Goal: Transaction & Acquisition: Purchase product/service

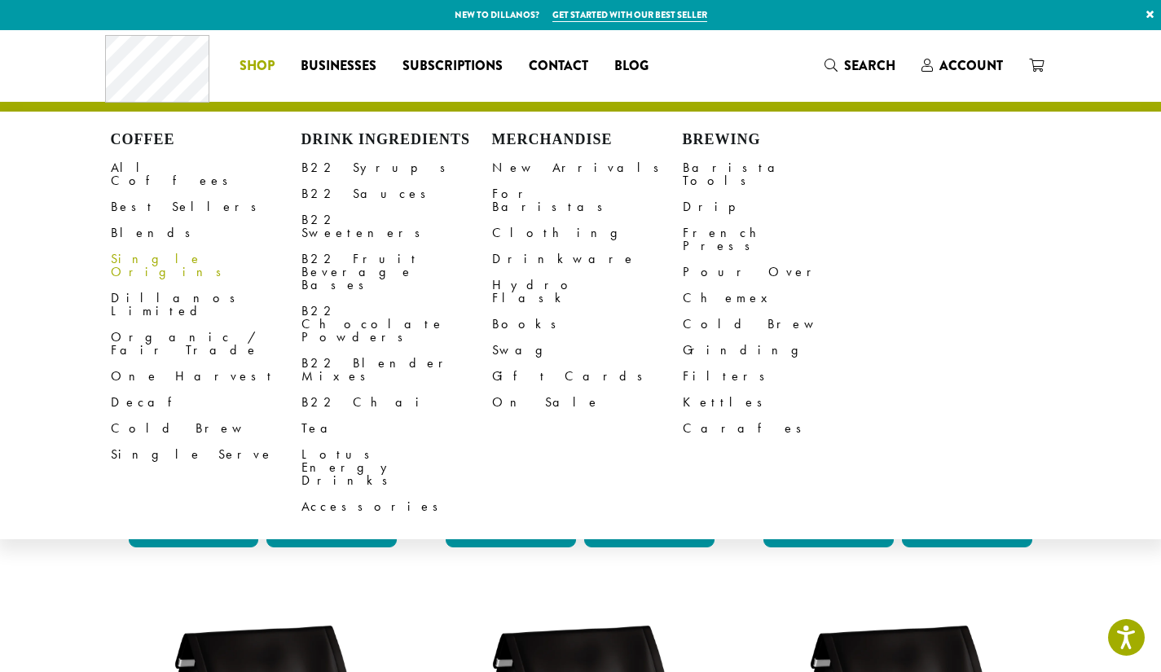
click at [131, 246] on link "Single Origins" at bounding box center [206, 265] width 191 height 39
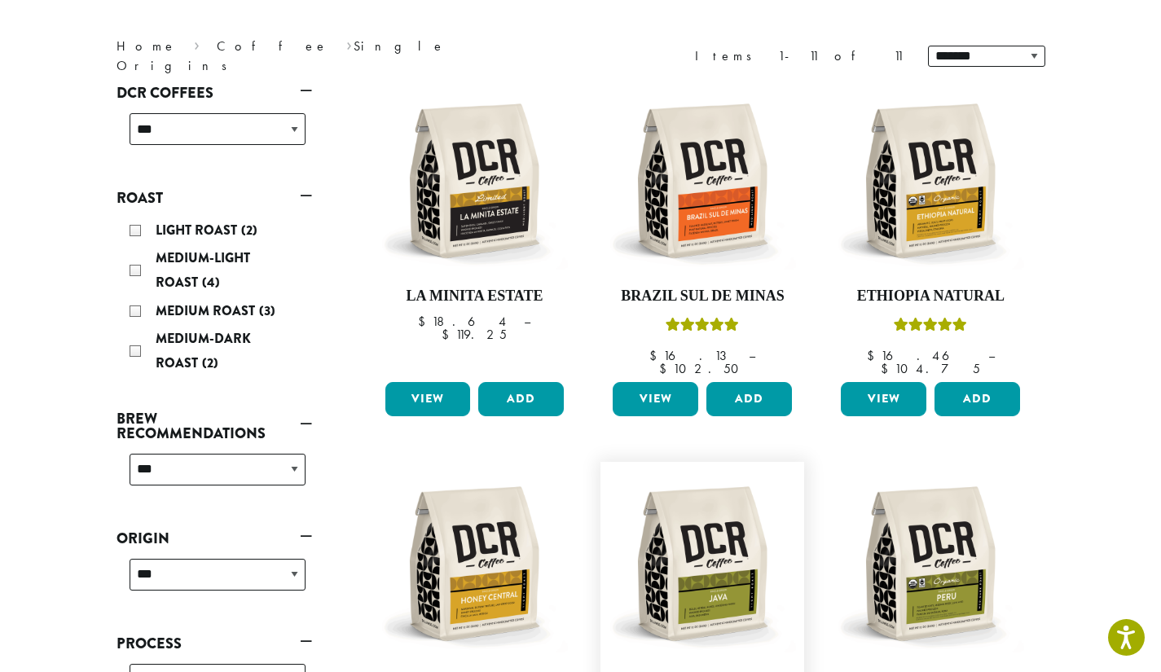
scroll to position [163, 0]
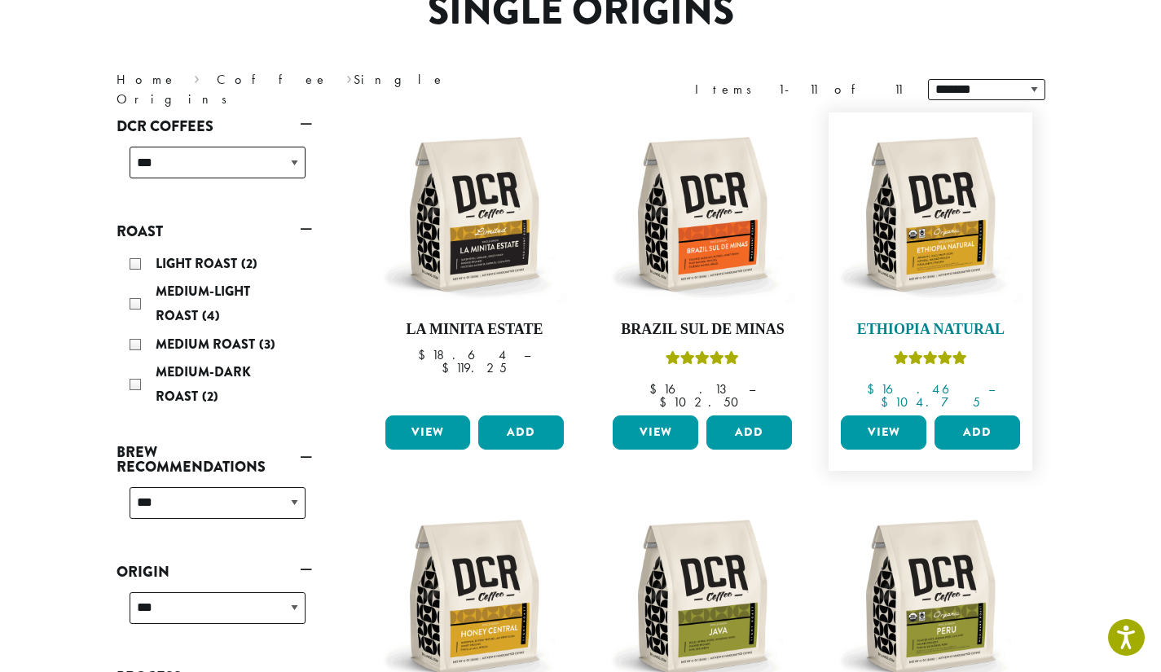
click at [917, 244] on img at bounding box center [930, 214] width 187 height 187
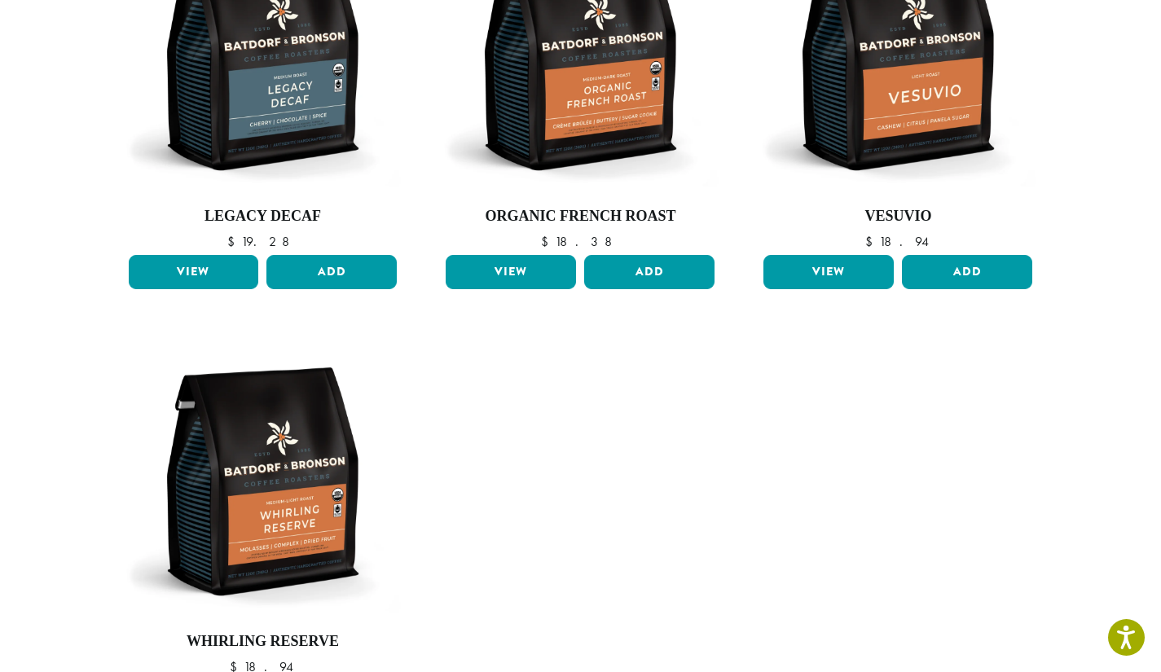
scroll to position [1140, 0]
